Goal: Navigation & Orientation: Go to known website

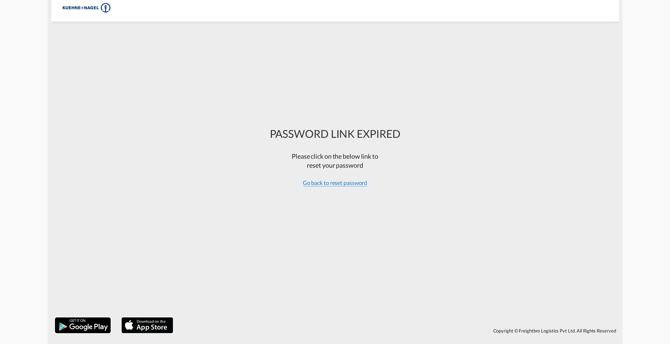
click at [328, 184] on span "Go back to reset password" at bounding box center [335, 182] width 65 height 7
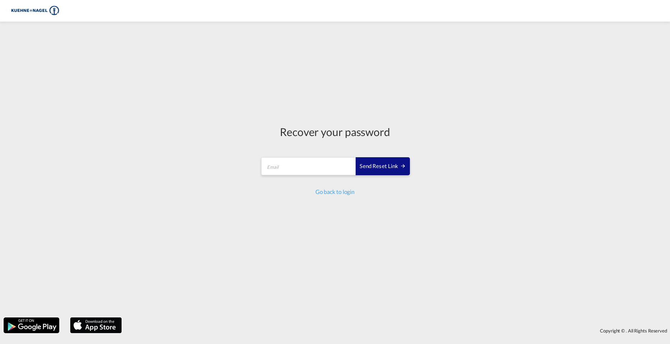
click at [336, 197] on div "Recover your password Send reset link Email field is required Send reset link G…" at bounding box center [335, 160] width 160 height 270
click at [337, 188] on div "Go back to login" at bounding box center [335, 192] width 150 height 8
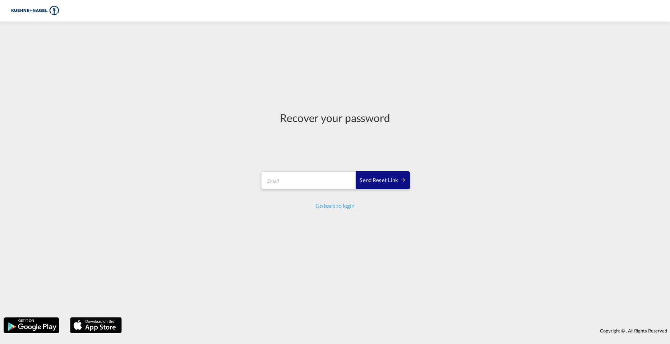
click at [337, 190] on md-input-container "Send reset link Email field is required" at bounding box center [335, 180] width 150 height 21
click at [334, 202] on link "Go back to login" at bounding box center [335, 205] width 39 height 7
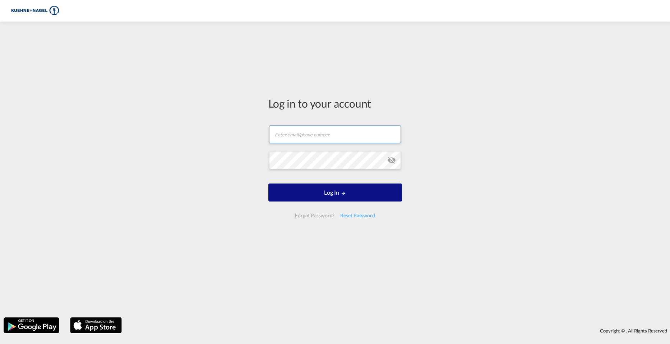
type input "[PERSON_NAME][EMAIL_ADDRESS][PERSON_NAME][PERSON_NAME][DOMAIN_NAME]"
click at [338, 138] on input "[PERSON_NAME][EMAIL_ADDRESS][PERSON_NAME][PERSON_NAME][DOMAIN_NAME]" at bounding box center [335, 134] width 132 height 18
click at [432, 157] on div "Log in to your account [PERSON_NAME][EMAIL_ADDRESS][PERSON_NAME][PERSON_NAME][D…" at bounding box center [335, 169] width 670 height 288
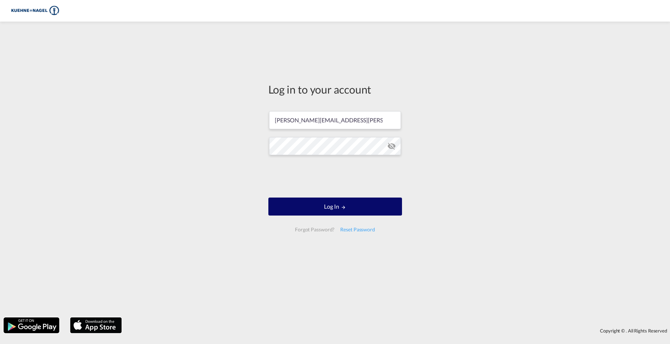
click at [354, 203] on button "Log In" at bounding box center [336, 206] width 134 height 18
